Goal: Transaction & Acquisition: Subscribe to service/newsletter

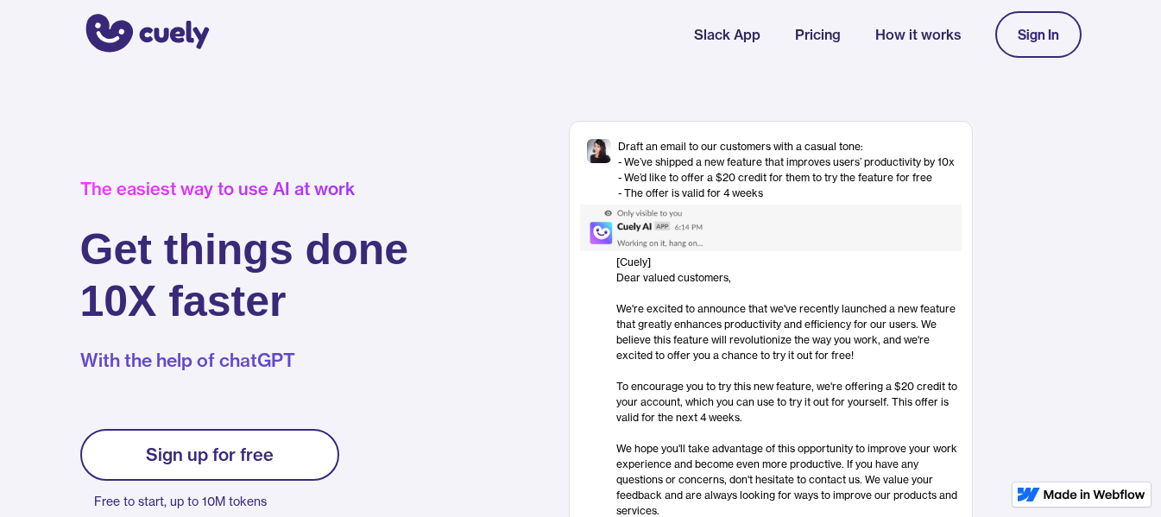
click at [126, 472] on link "Sign up for free" at bounding box center [209, 455] width 259 height 52
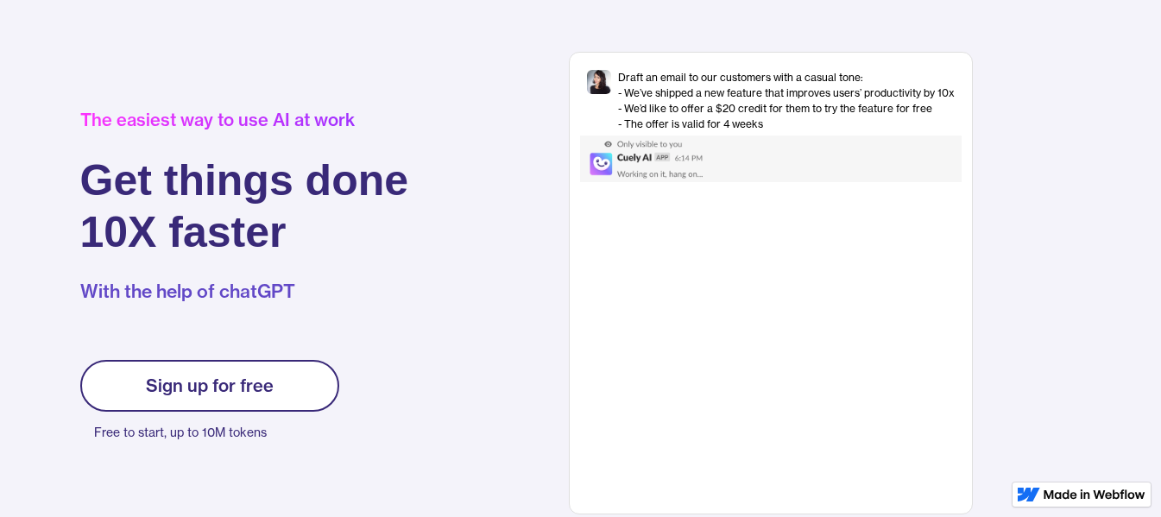
scroll to position [75, 0]
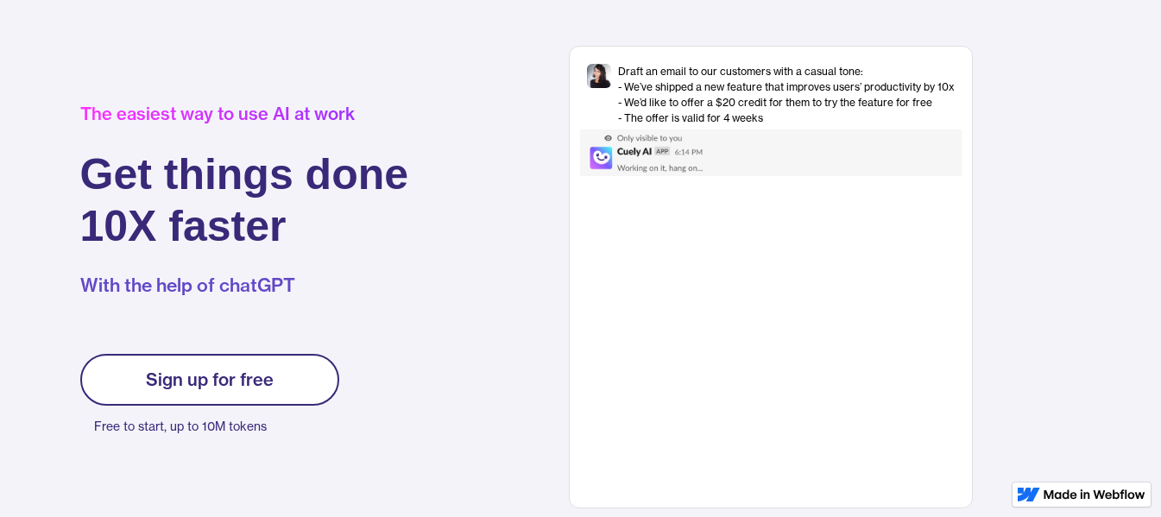
click at [111, 380] on link "Sign up for free" at bounding box center [209, 380] width 259 height 52
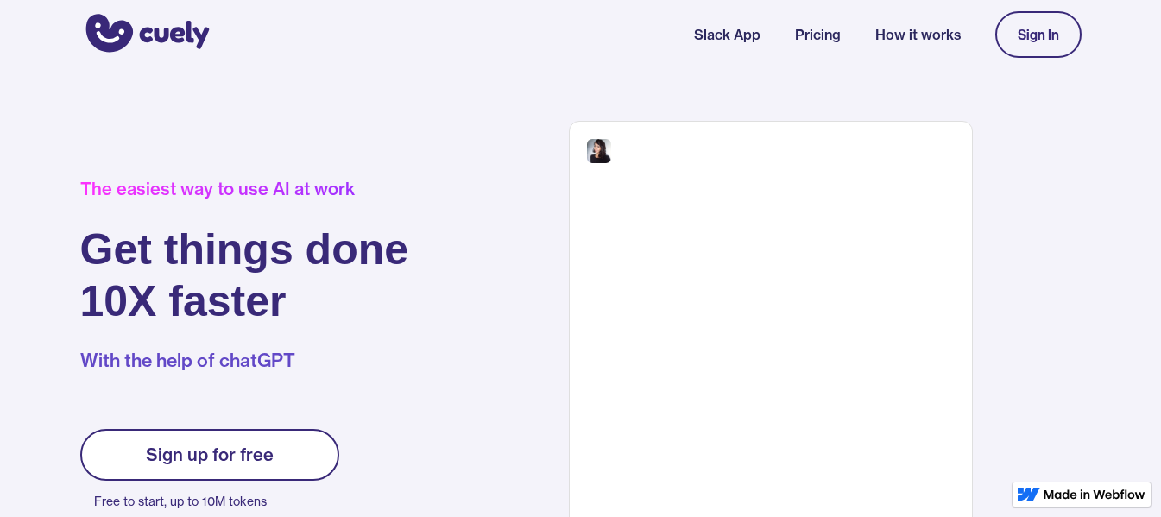
click at [132, 444] on link "Sign up for free" at bounding box center [209, 455] width 259 height 52
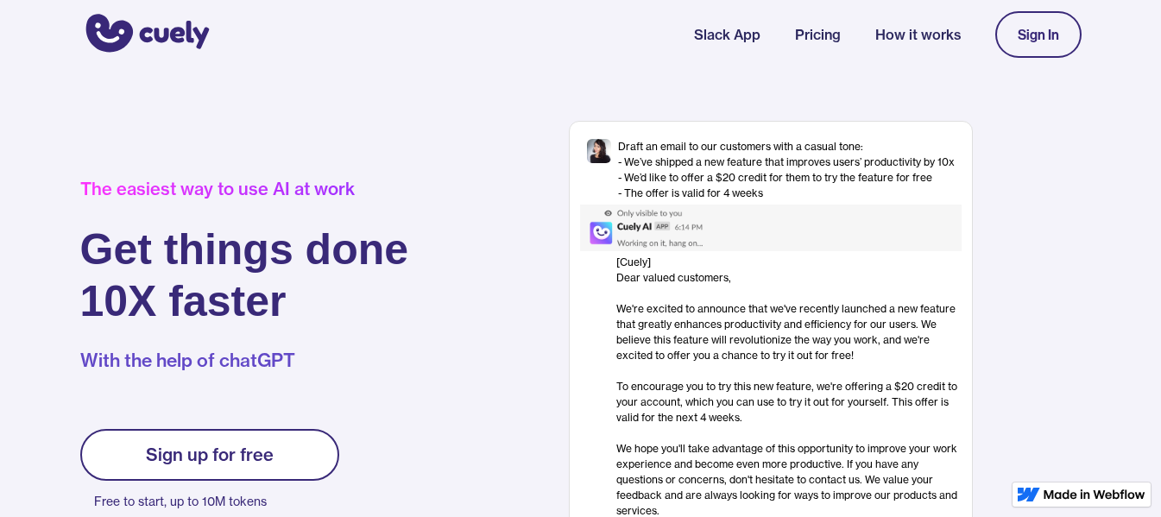
click at [169, 131] on div "The easiest way to use AI at work Get things done 10X faster With the help of c…" at bounding box center [581, 352] width 1036 height 463
click at [1047, 37] on div "Sign In" at bounding box center [1038, 35] width 41 height 16
click at [64, 310] on div "The easiest way to use AI at work Get things done 10X faster With the help of c…" at bounding box center [581, 352] width 1036 height 463
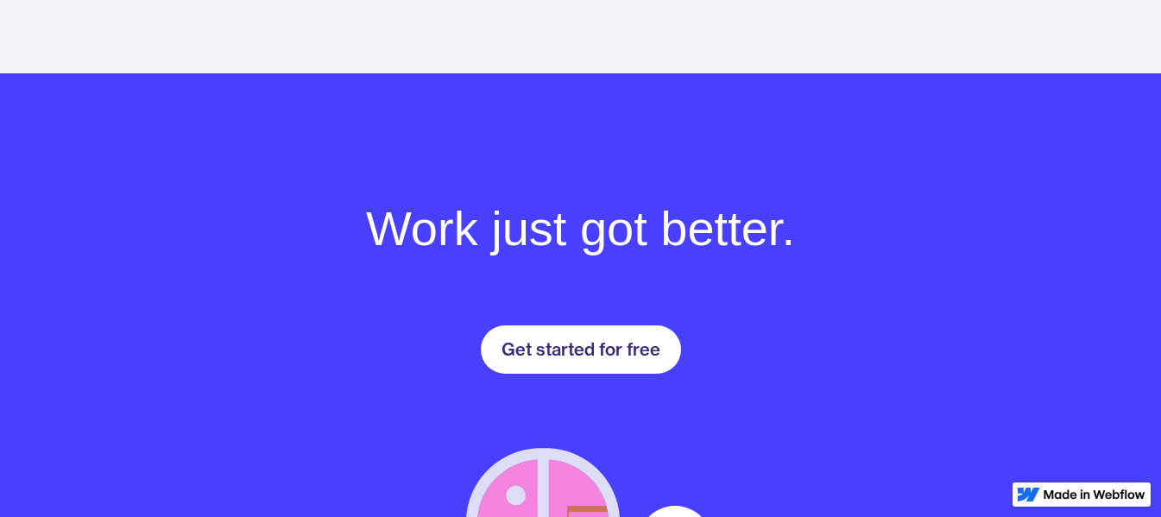
drag, startPoint x: 1166, startPoint y: 41, endPoint x: 1141, endPoint y: 369, distance: 329.0
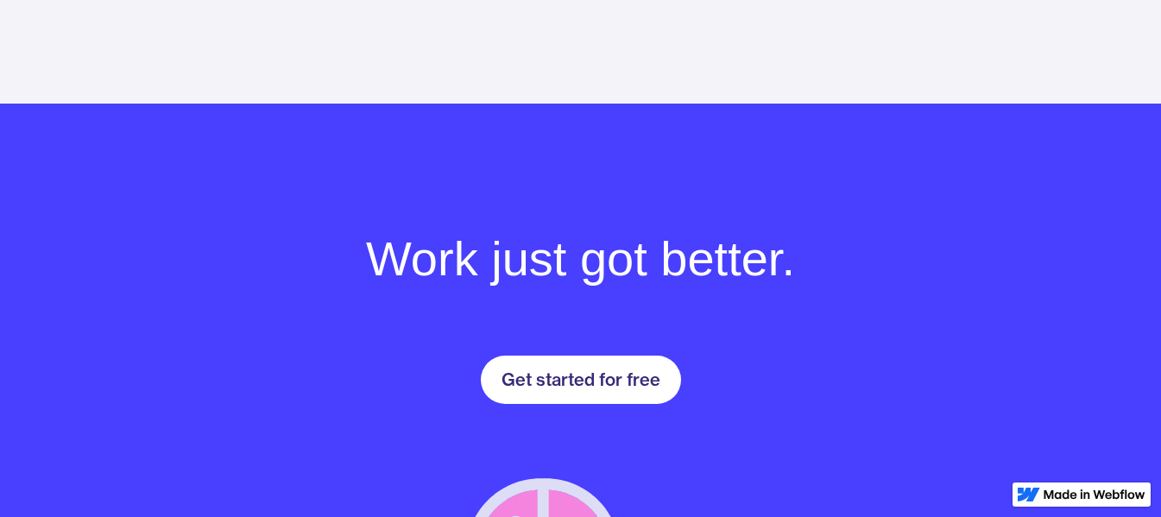
click at [557, 370] on div "Get started for free" at bounding box center [581, 379] width 159 height 21
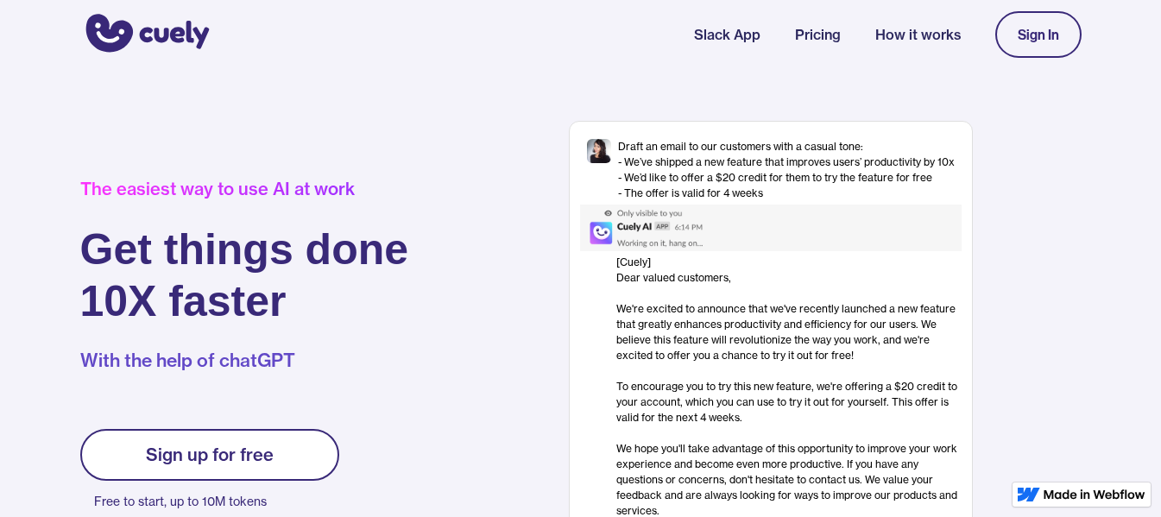
click at [1041, 32] on div "Sign In" at bounding box center [1038, 35] width 41 height 16
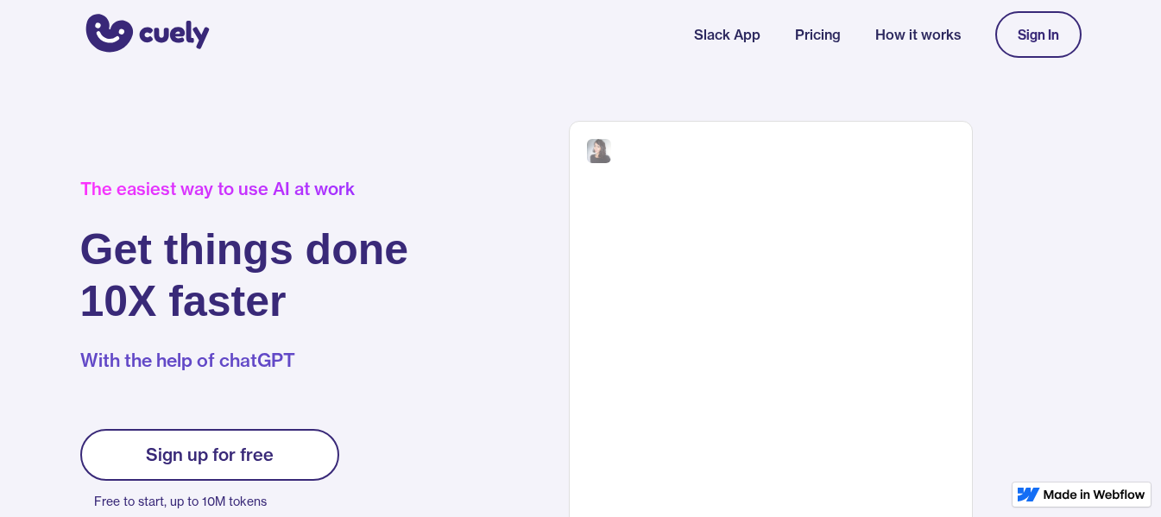
drag, startPoint x: 0, startPoint y: 0, endPoint x: 1041, endPoint y: 32, distance: 1041.6
click at [1041, 32] on div "Sign In" at bounding box center [1038, 35] width 41 height 16
